Goal: Use online tool/utility: Utilize a website feature to perform a specific function

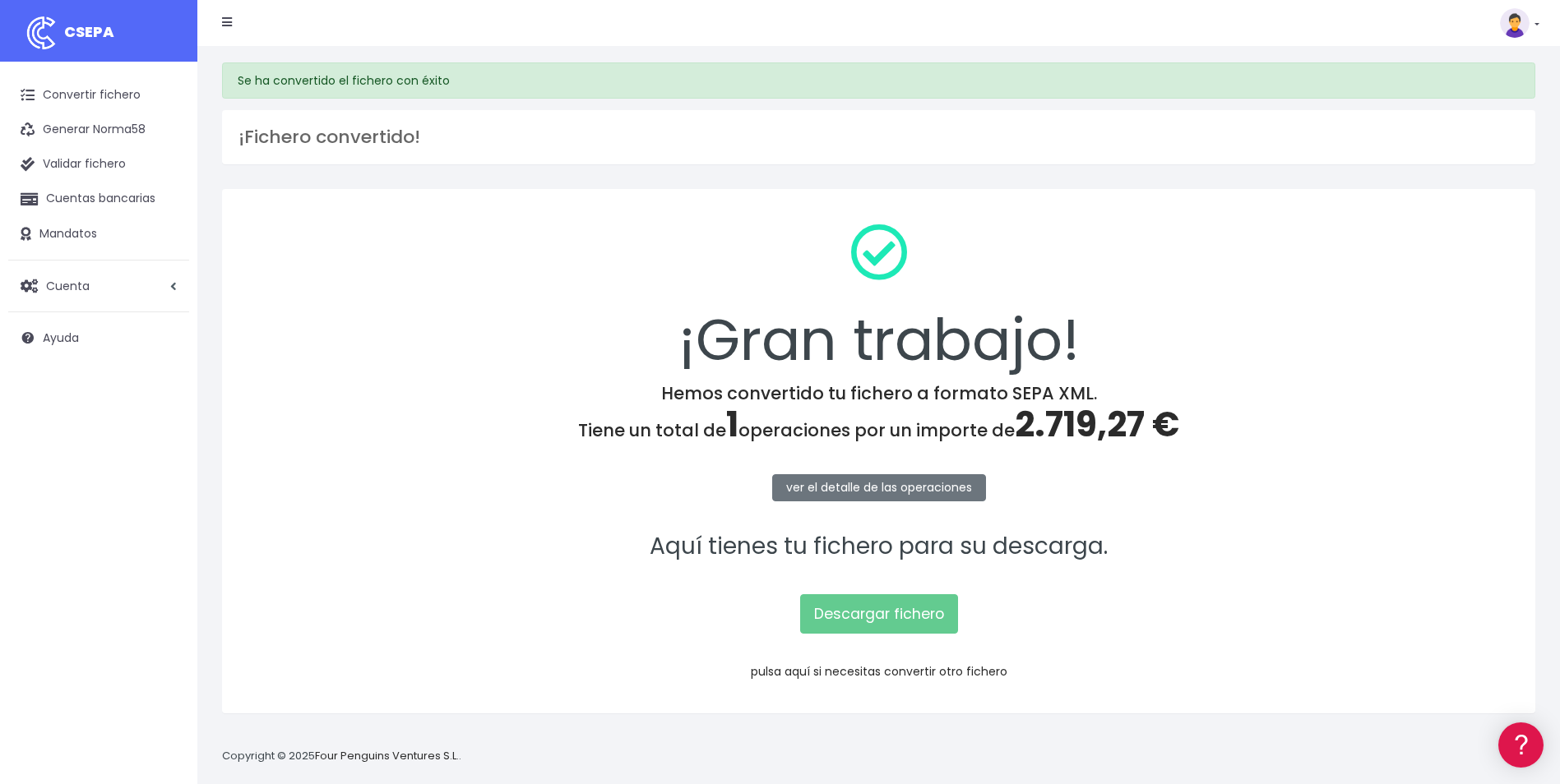
click at [875, 668] on link "pulsa aquí si necesitas convertir otro fichero" at bounding box center [879, 672] width 257 height 16
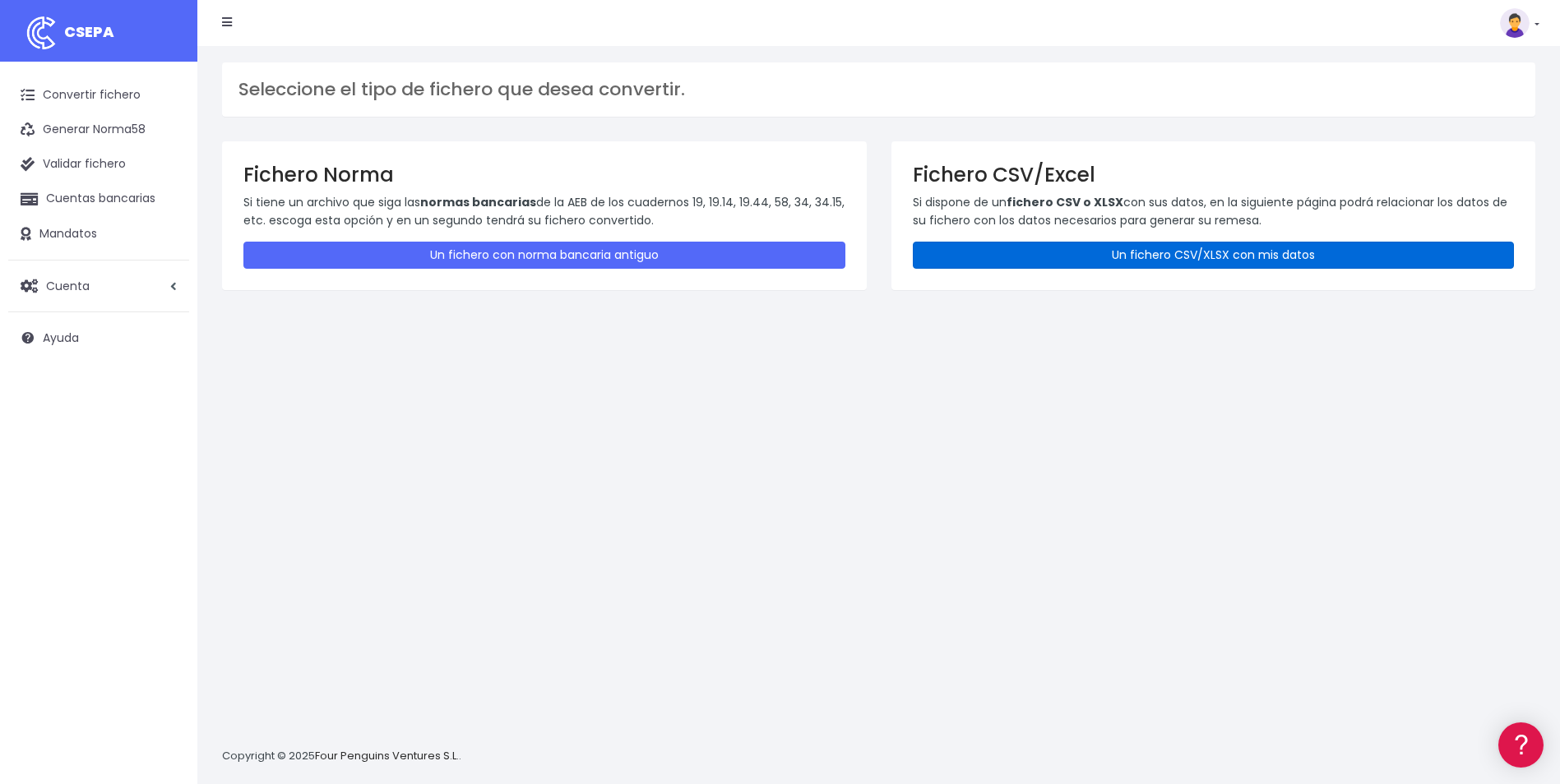
click at [1274, 247] on link "Un fichero CSV/XLSX con mis datos" at bounding box center [1213, 255] width 602 height 27
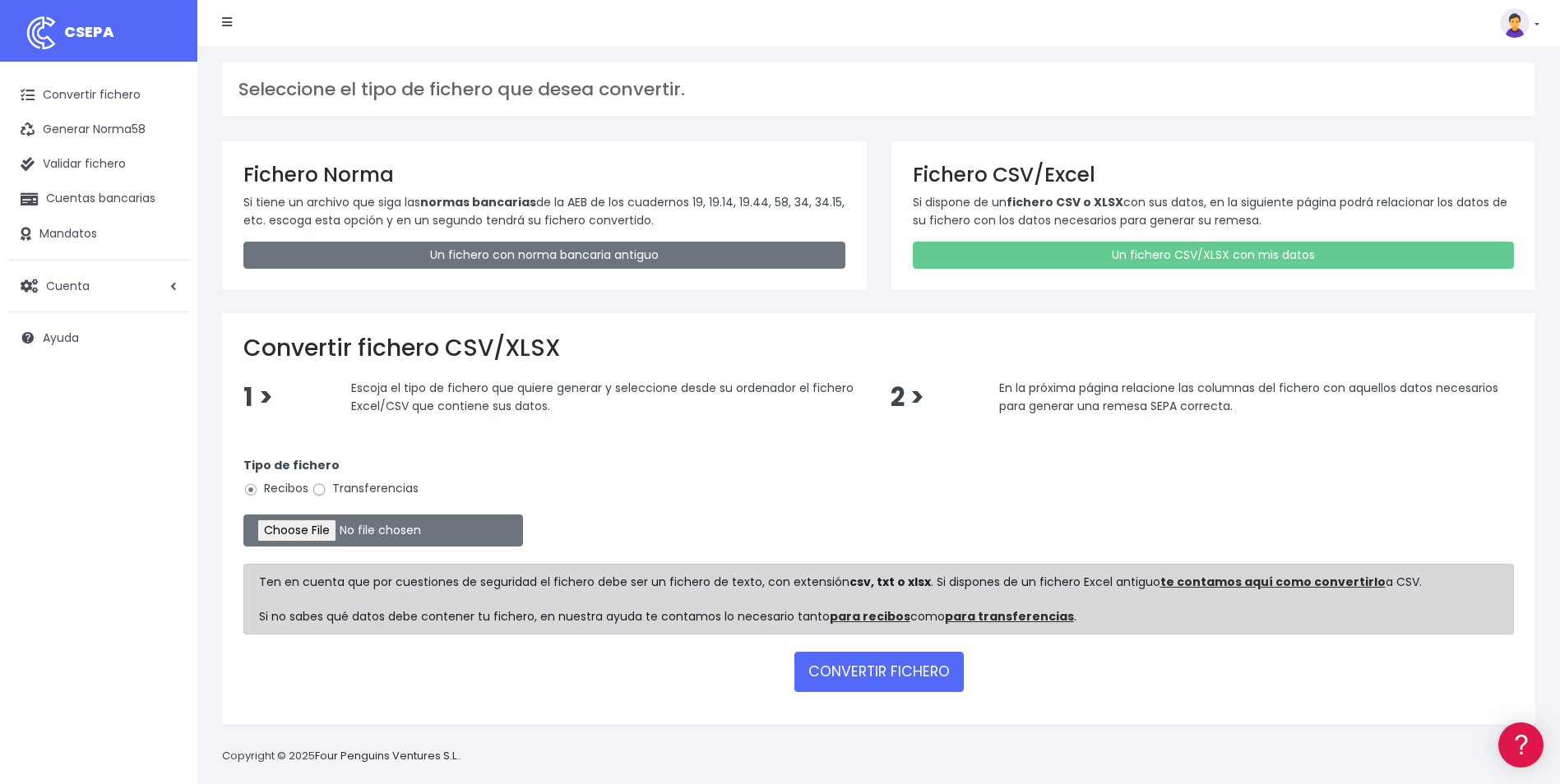
click at [316, 488] on input "Transferencias" at bounding box center [319, 490] width 15 height 15
radio input "true"
click at [312, 524] on input "file" at bounding box center [382, 530] width 280 height 32
type input "C:\fakepath\Remesa Nóminas Agosto 2025.csv"
click at [862, 679] on button "CONVERTIR FICHERO" at bounding box center [879, 671] width 169 height 39
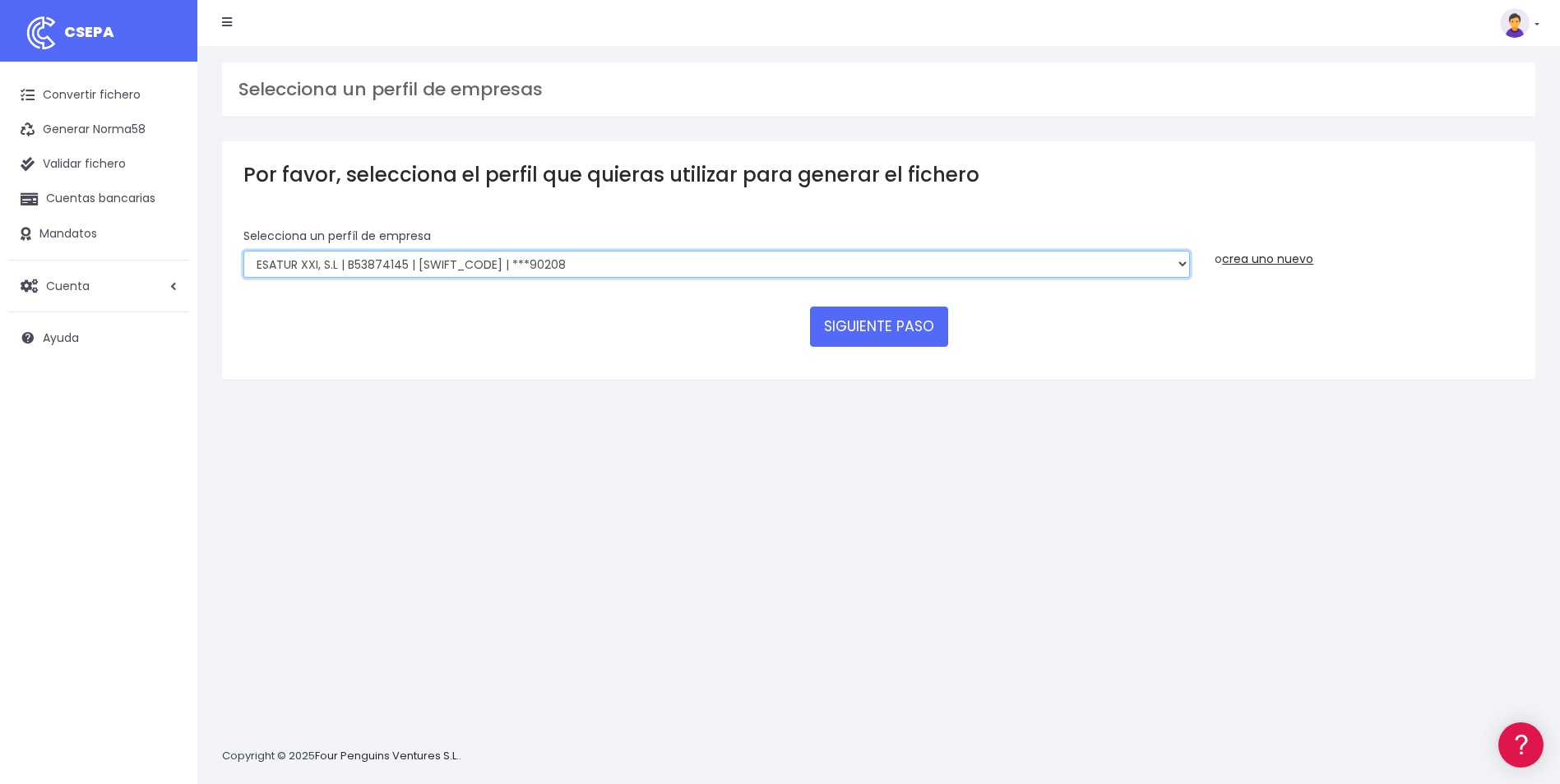
click at [1173, 266] on select "INSTITUTO MEDITERRANEO DE ESTUDIOS DE PR | ES91001B53342739 | [SWIFT_CODE] | **…" at bounding box center [716, 264] width 946 height 28
select select "1201"
click at [243, 250] on select "INSTITUTO MEDITERRANEO DE ESTUDIOS DE PR | ES91001B53342739 | [SWIFT_CODE] | **…" at bounding box center [716, 264] width 946 height 28
click at [902, 318] on button "SIGUIENTE PASO" at bounding box center [879, 326] width 138 height 39
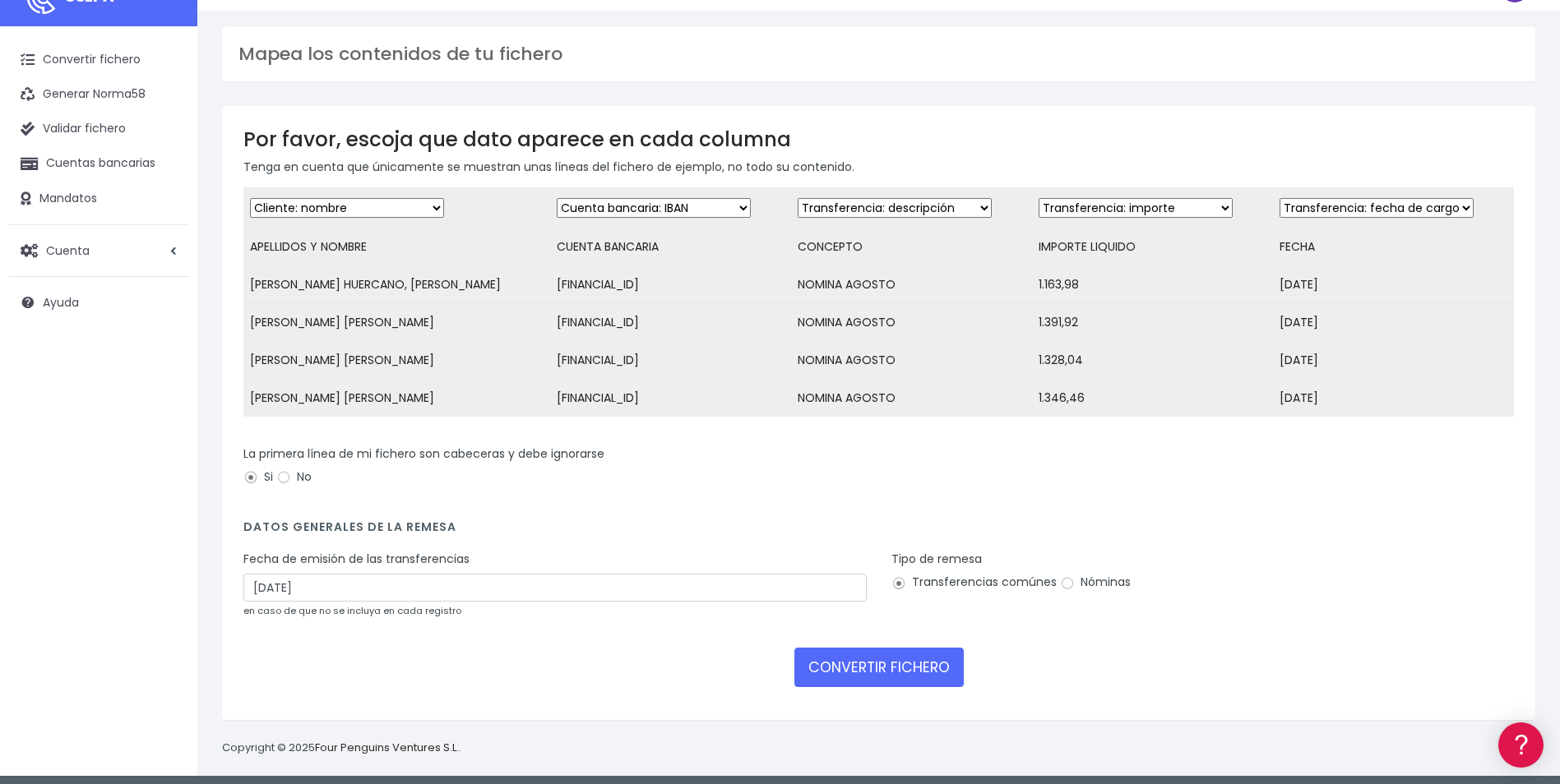
scroll to position [55, 0]
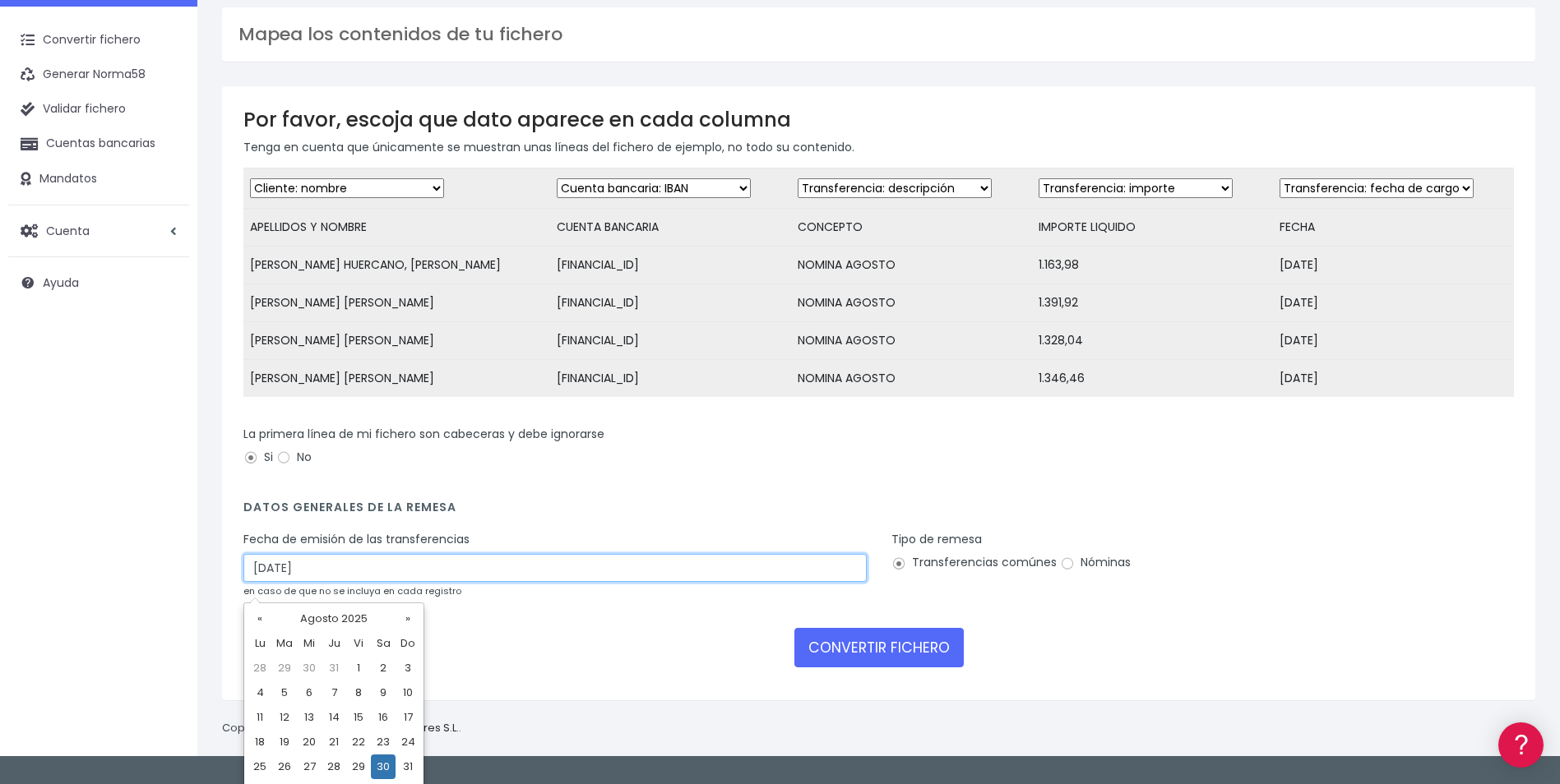
click at [383, 575] on input "30/08/2025" at bounding box center [555, 568] width 623 height 28
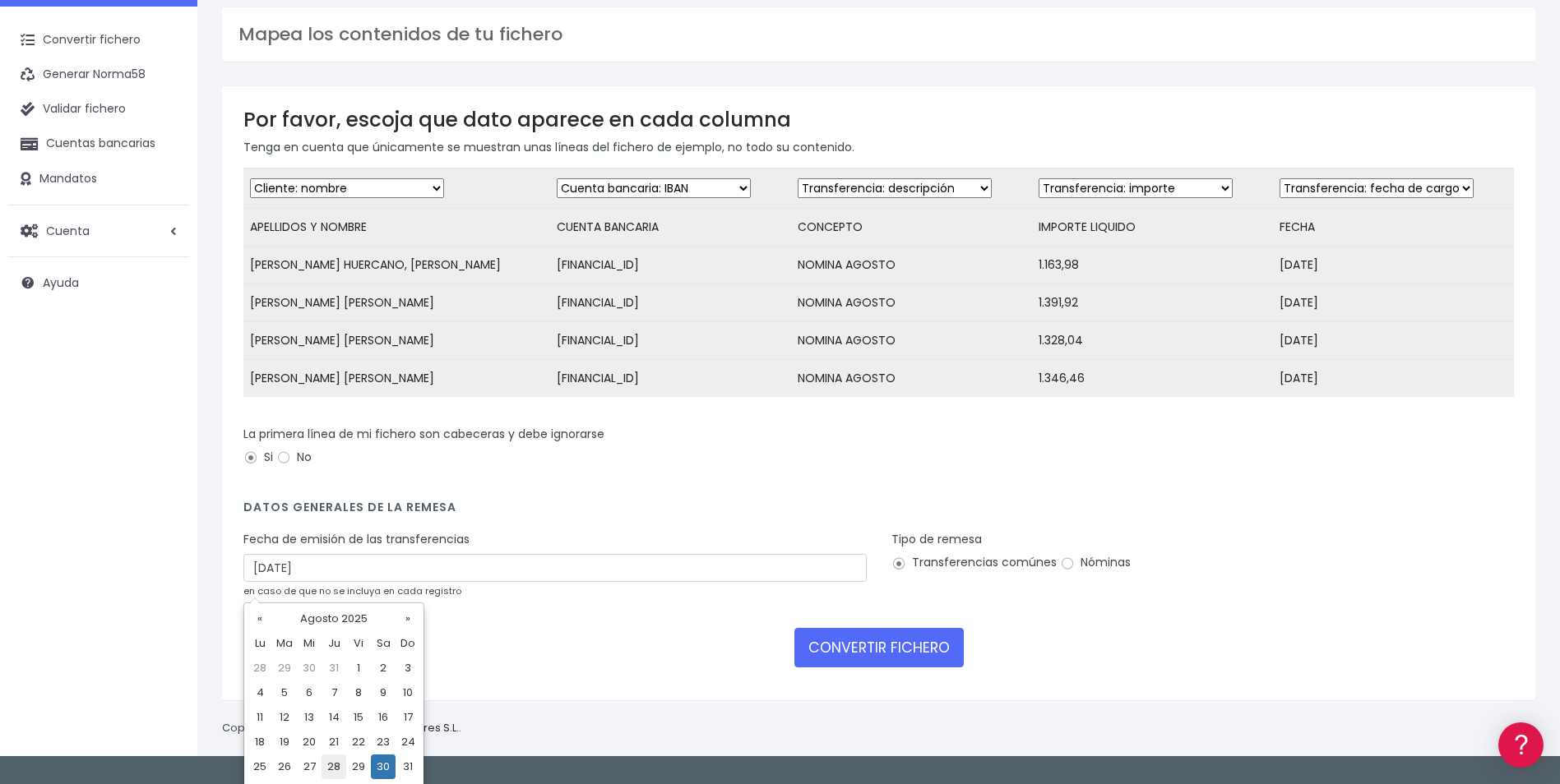
click at [327, 769] on td "28" at bounding box center [333, 767] width 25 height 25
type input "28/08/2025"
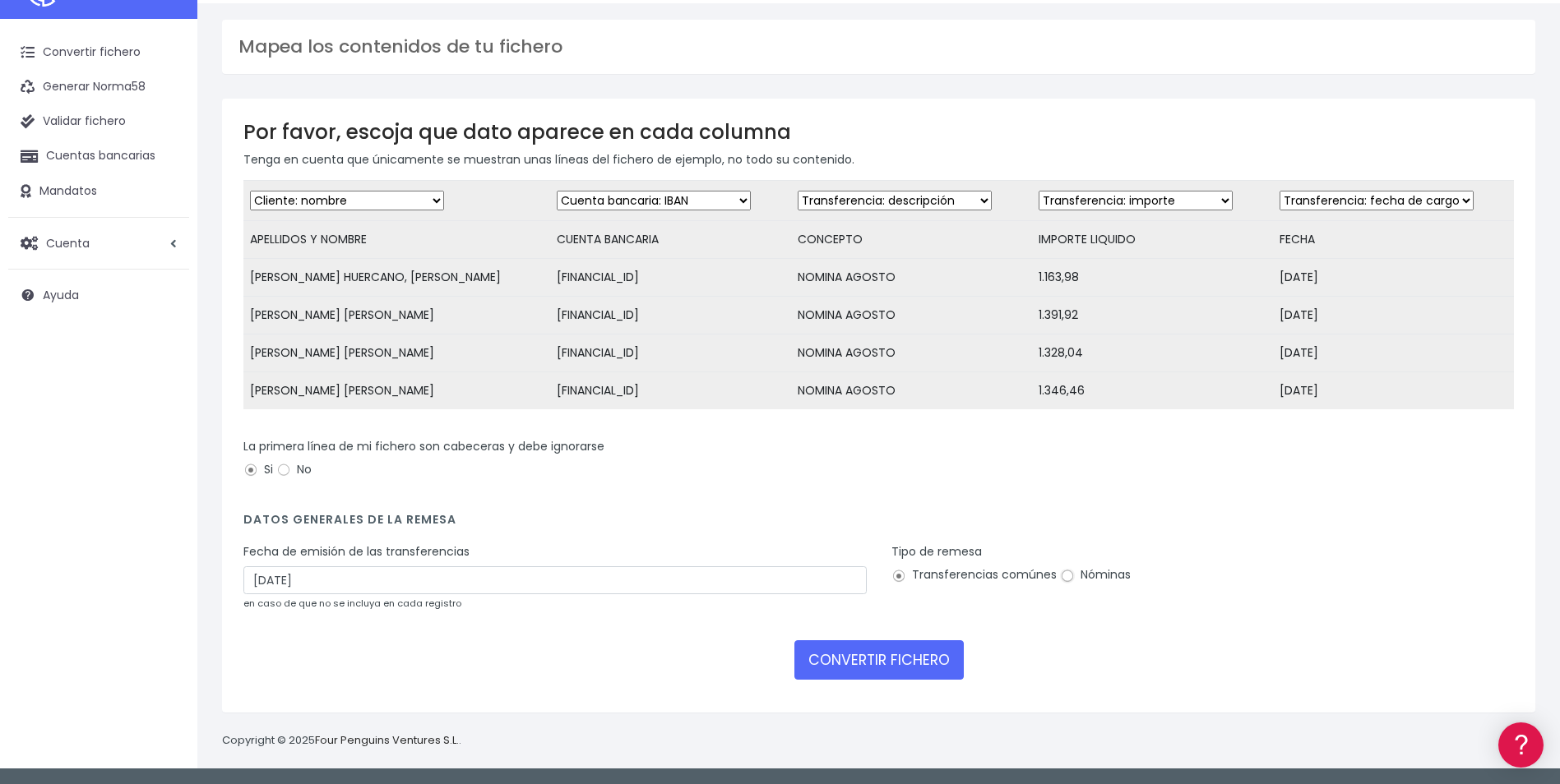
click at [1060, 578] on input "Nóminas" at bounding box center [1067, 576] width 15 height 15
radio input "true"
click at [924, 647] on button "CONVERTIR FICHERO" at bounding box center [879, 659] width 169 height 39
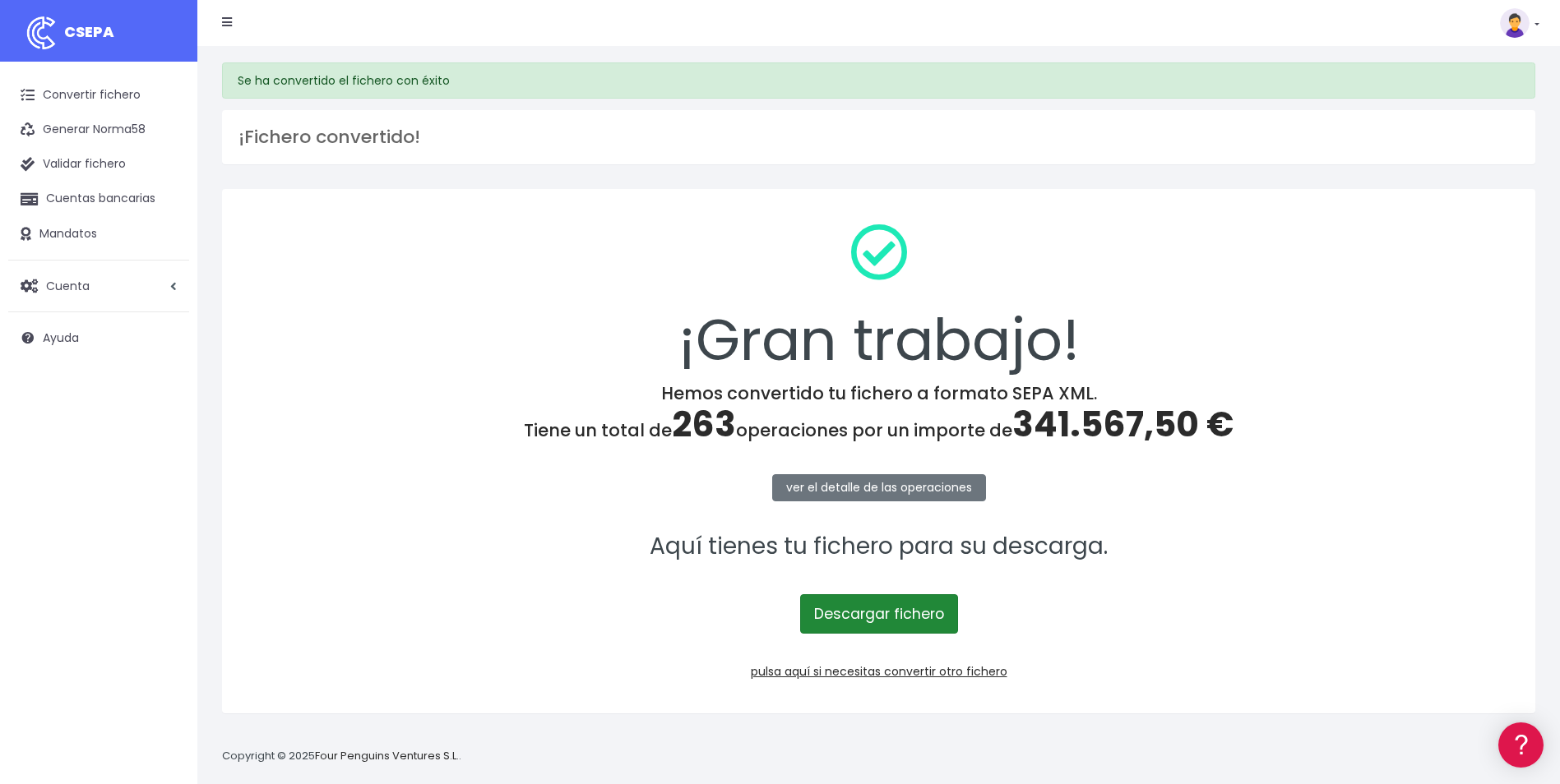
click at [826, 619] on link "Descargar fichero" at bounding box center [879, 614] width 158 height 39
